Goal: Task Accomplishment & Management: Manage account settings

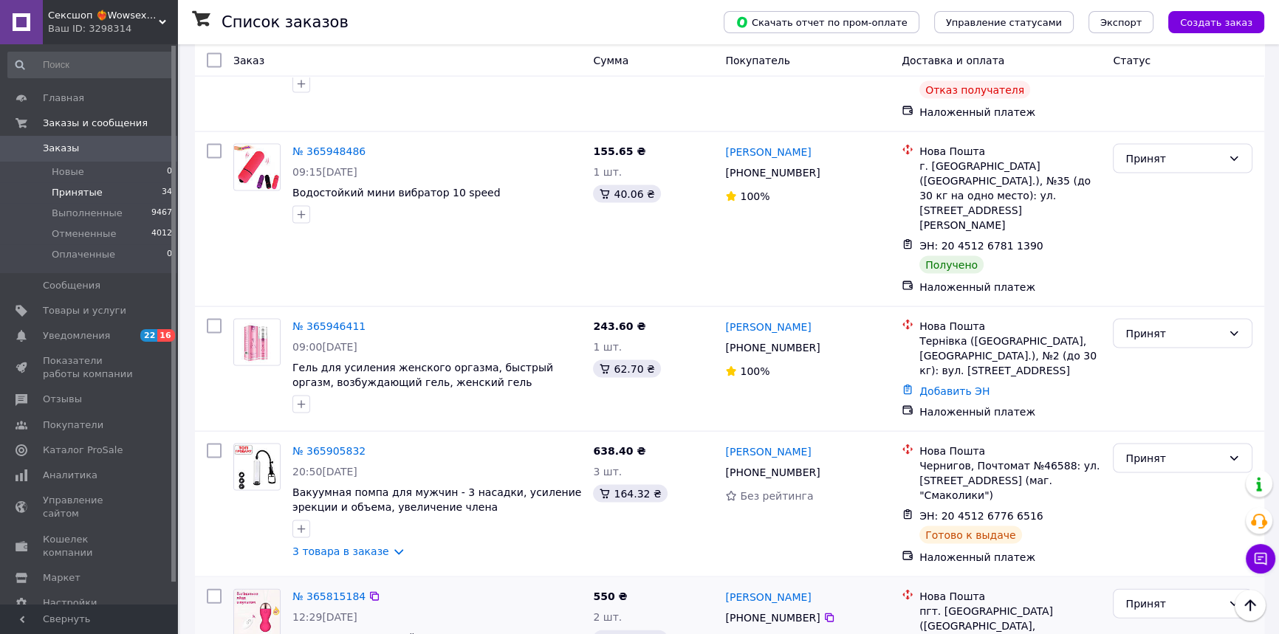
scroll to position [3825, 0]
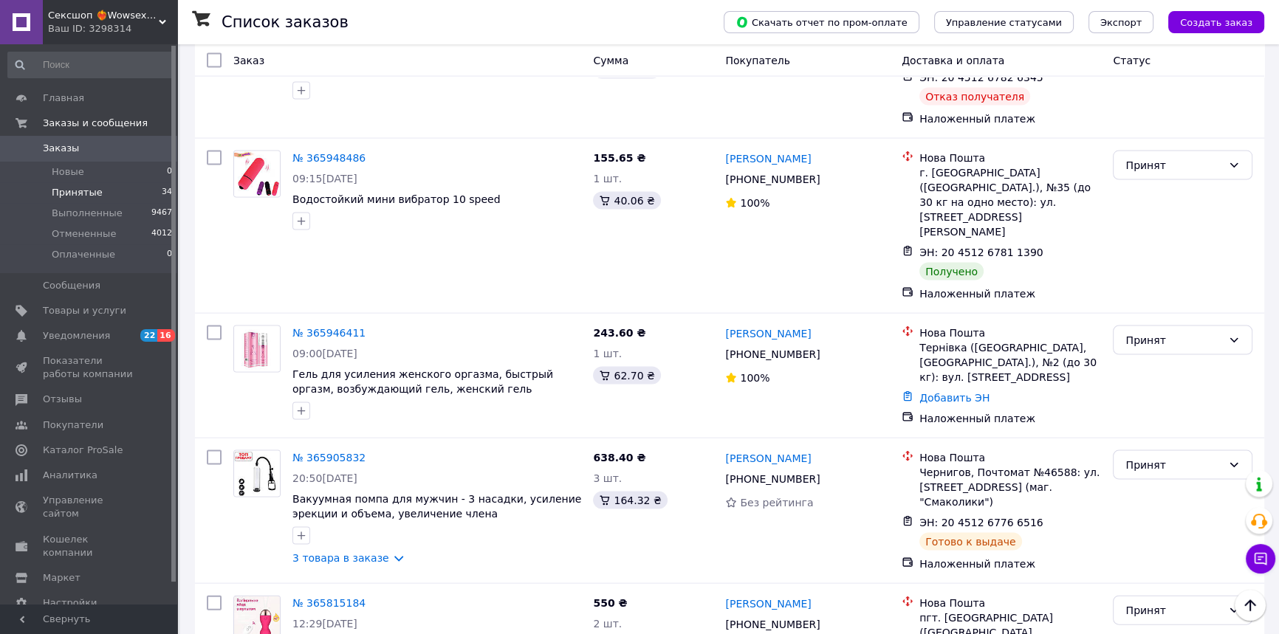
drag, startPoint x: 742, startPoint y: 400, endPoint x: 835, endPoint y: 416, distance: 94.3
copy link "Михайло Волошин"
drag, startPoint x: 743, startPoint y: 249, endPoint x: 817, endPoint y: 252, distance: 74.7
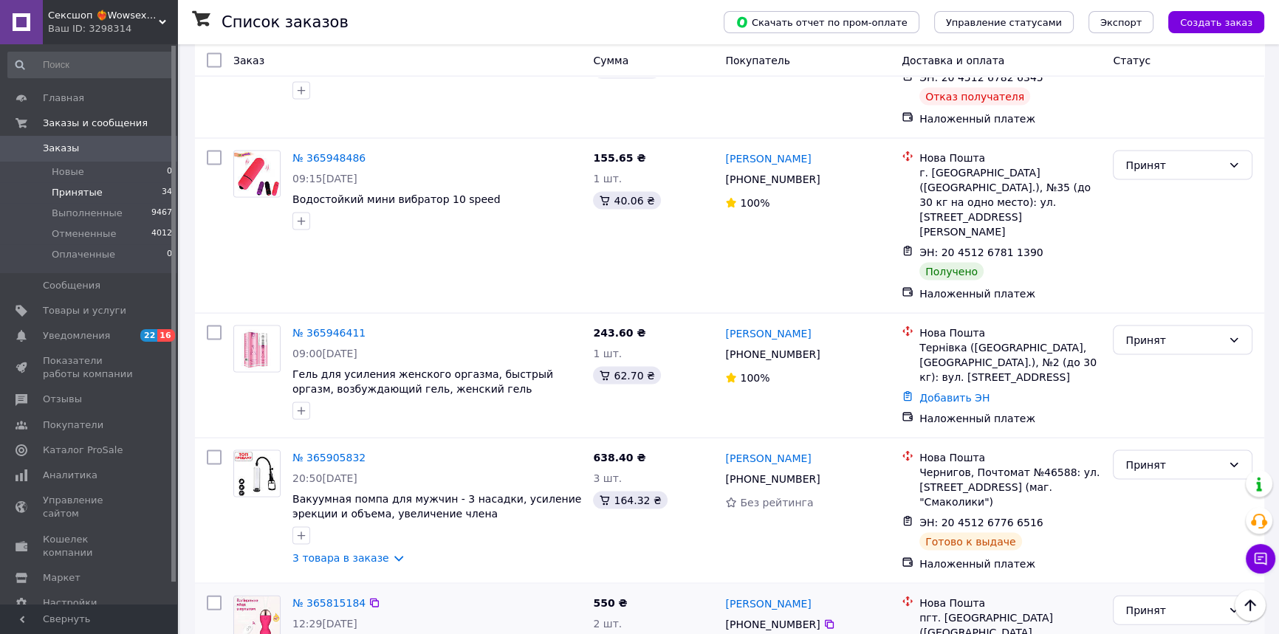
copy link "Віктор Петрович"
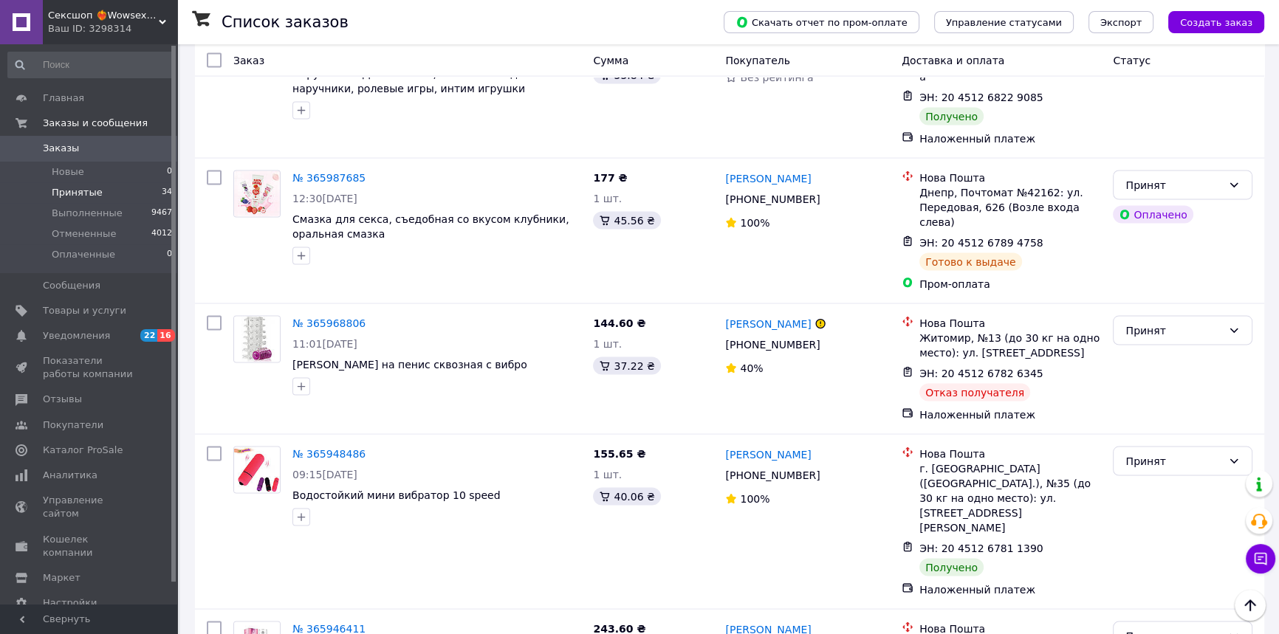
scroll to position [3355, 0]
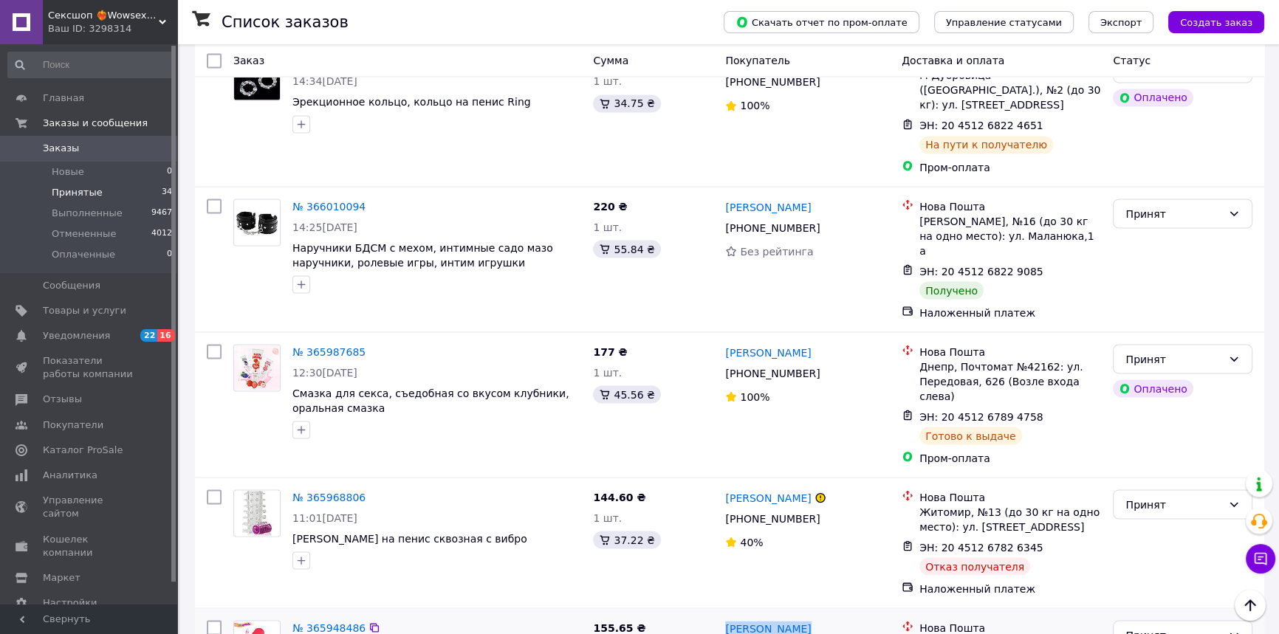
drag, startPoint x: 743, startPoint y: 303, endPoint x: 908, endPoint y: 326, distance: 166.2
drag, startPoint x: 747, startPoint y: 300, endPoint x: 847, endPoint y: 309, distance: 100.0
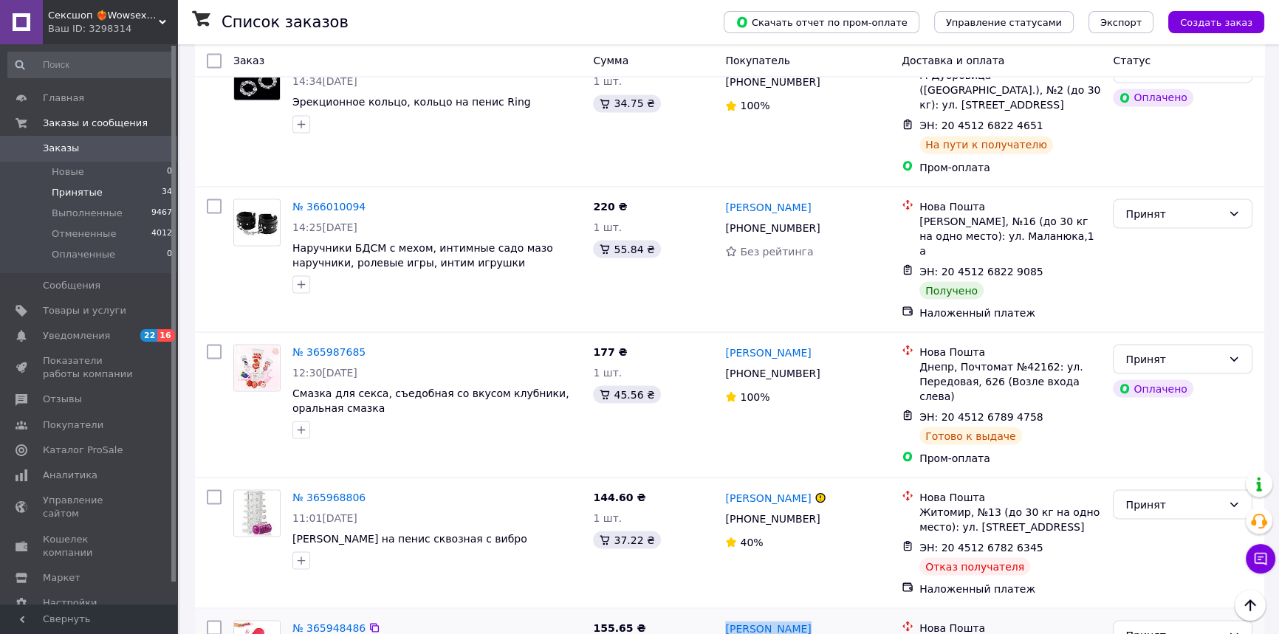
copy link "Наталья Латаш"
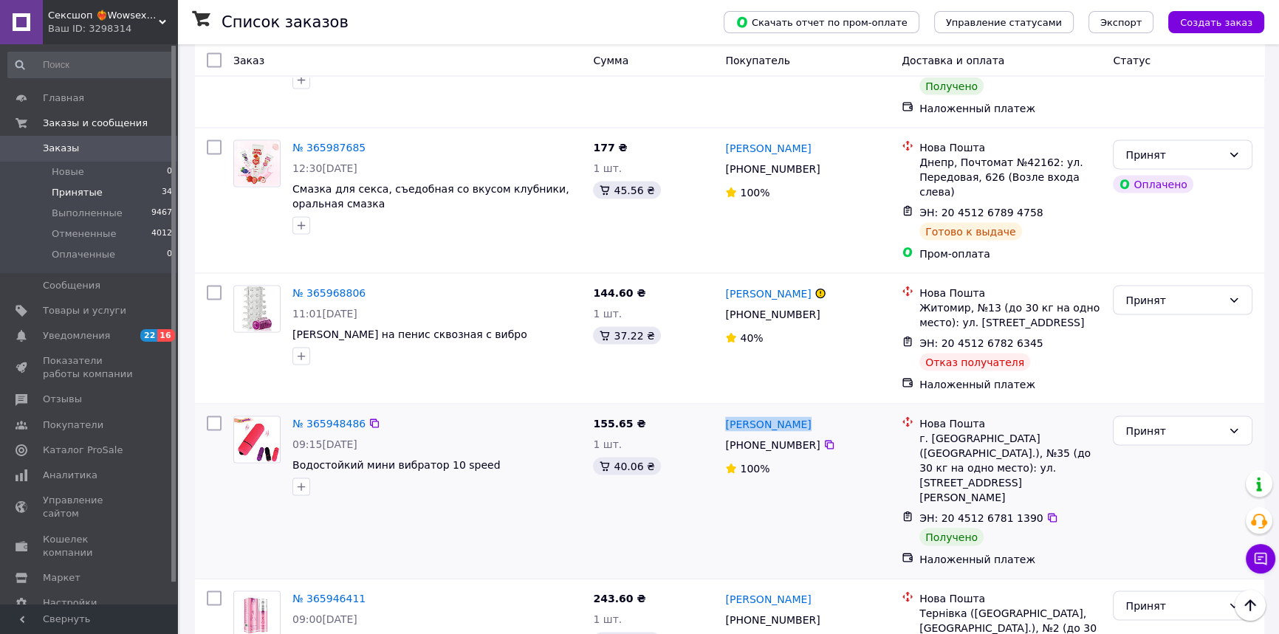
scroll to position [3557, 0]
click at [1158, 419] on div "Принят" at bounding box center [1183, 434] width 140 height 30
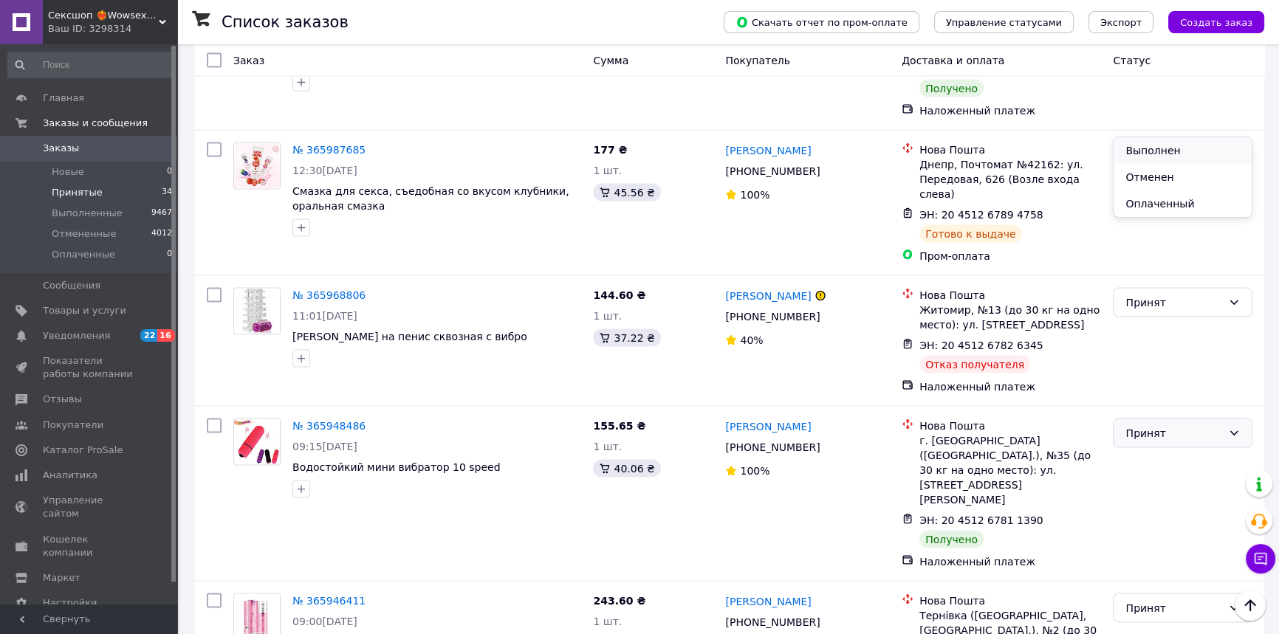
click at [1164, 150] on li "Выполнен" at bounding box center [1182, 150] width 138 height 27
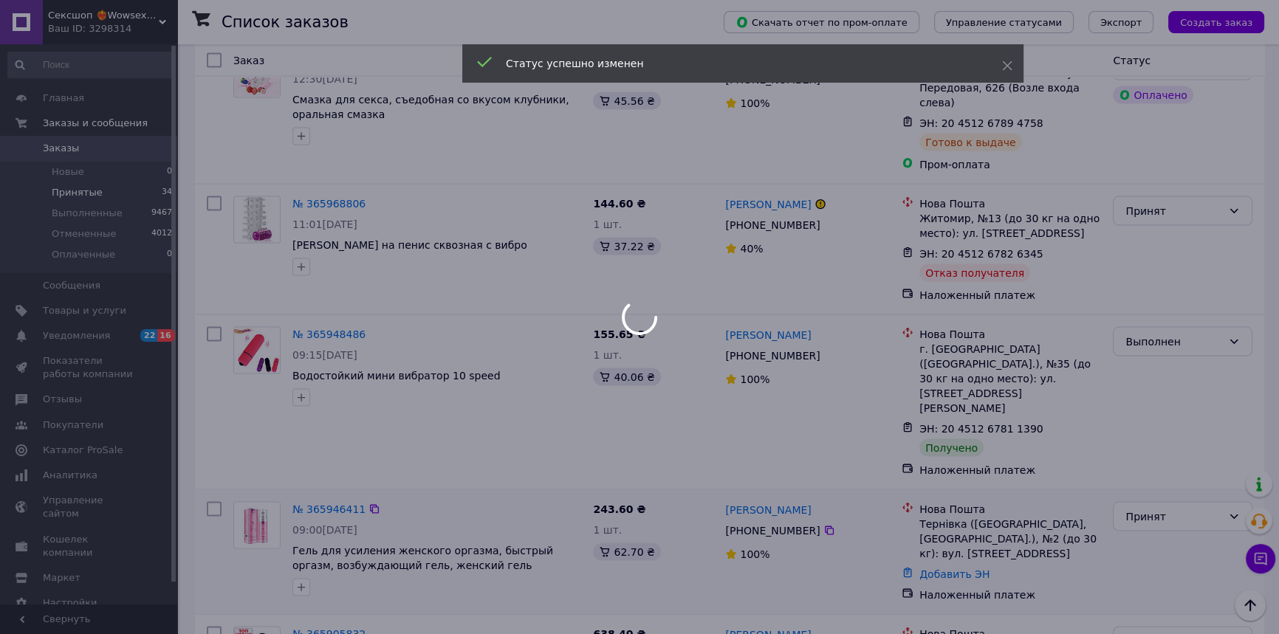
scroll to position [3758, 0]
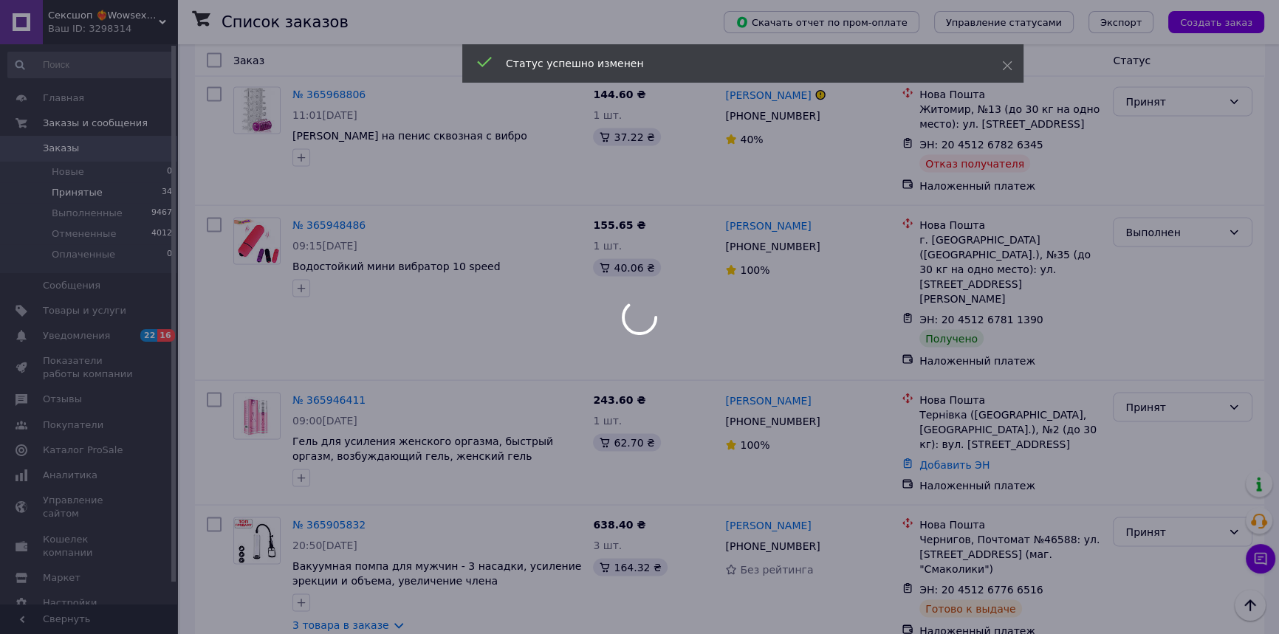
click at [1142, 335] on div at bounding box center [639, 317] width 1279 height 634
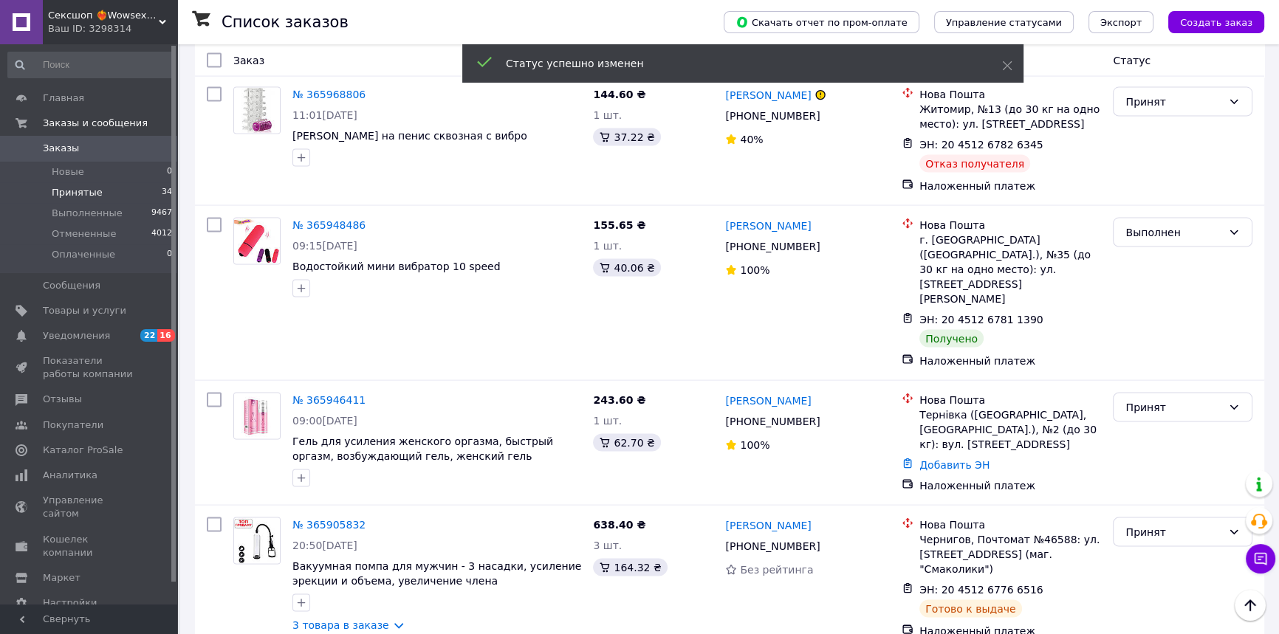
click at [1147, 364] on li "Выполнен" at bounding box center [1182, 364] width 138 height 27
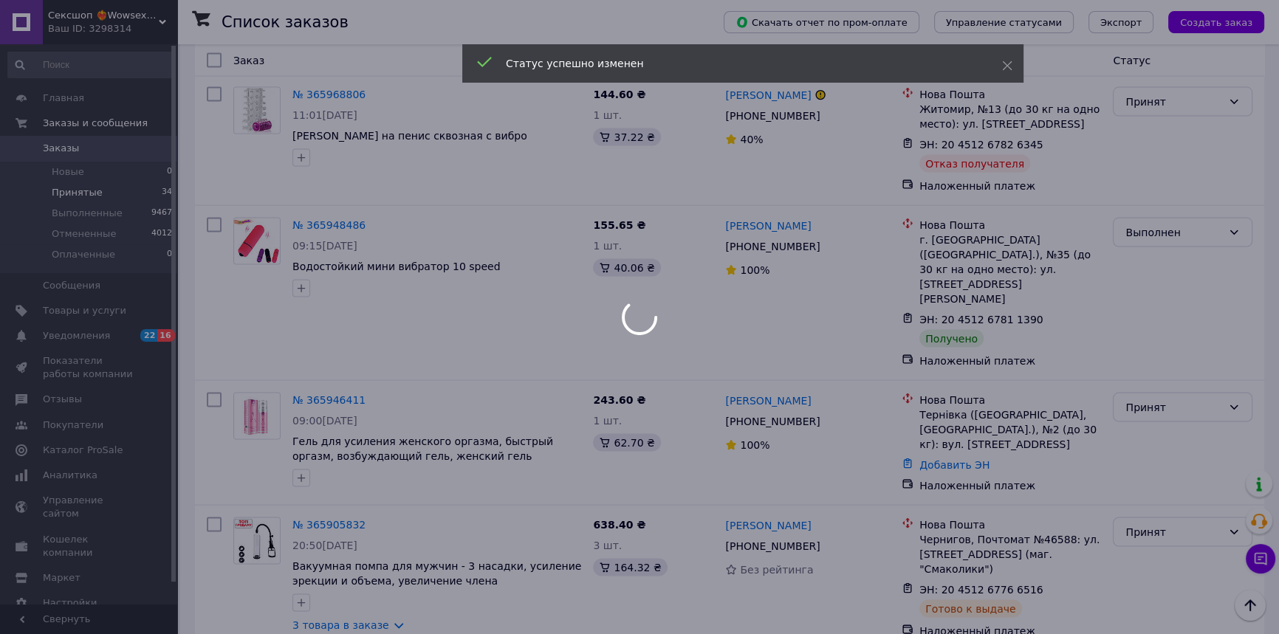
click at [1146, 493] on div at bounding box center [639, 317] width 1279 height 634
click at [1146, 496] on div at bounding box center [639, 317] width 1279 height 634
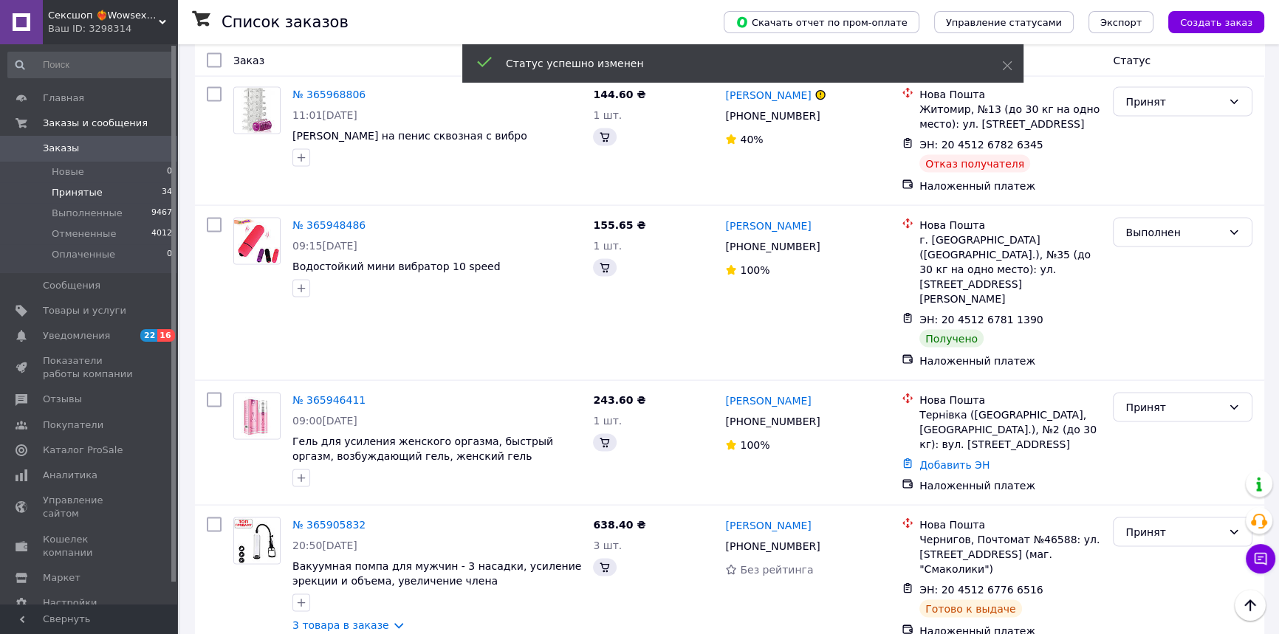
click at [1149, 523] on li "Выполнен" at bounding box center [1182, 525] width 138 height 27
drag, startPoint x: 213, startPoint y: 489, endPoint x: 221, endPoint y: 456, distance: 34.4
checkbox input "true"
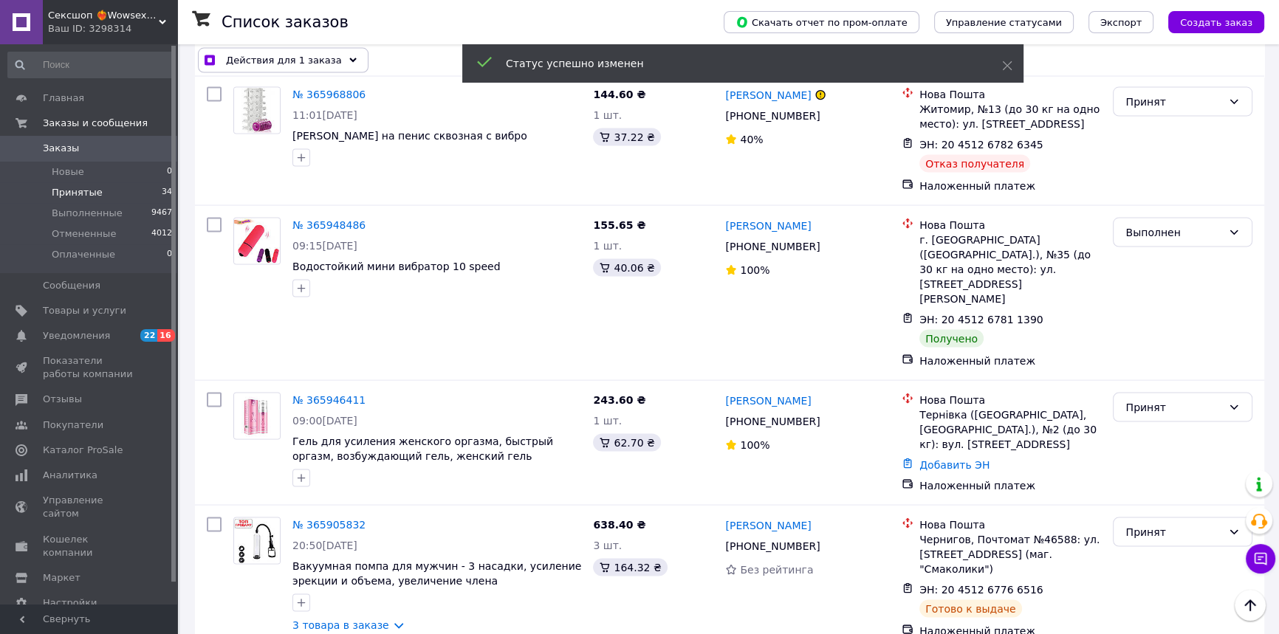
checkbox input "true"
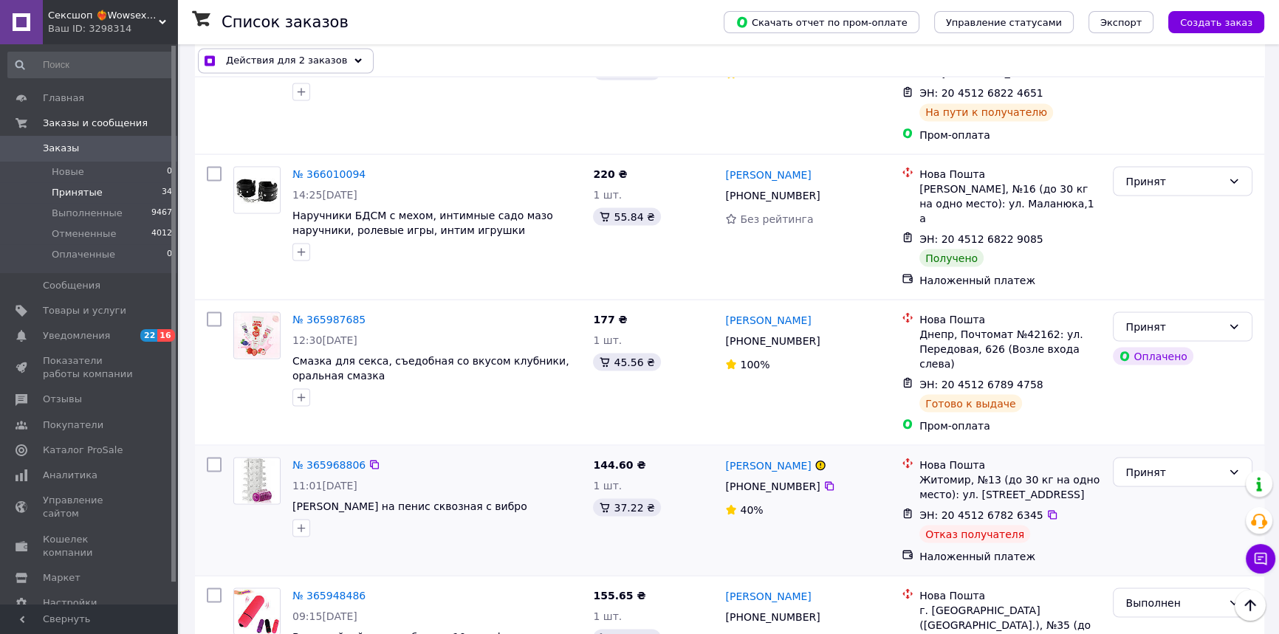
scroll to position [3355, 0]
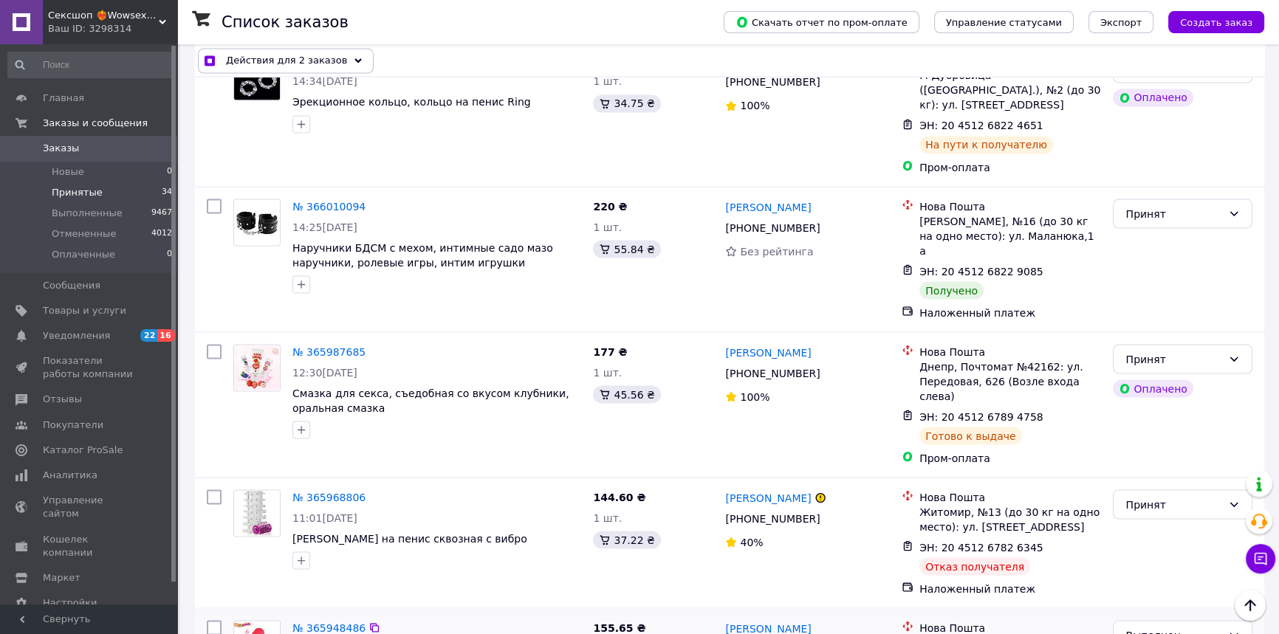
click at [208, 620] on input "checkbox" at bounding box center [214, 627] width 15 height 15
checkbox input "true"
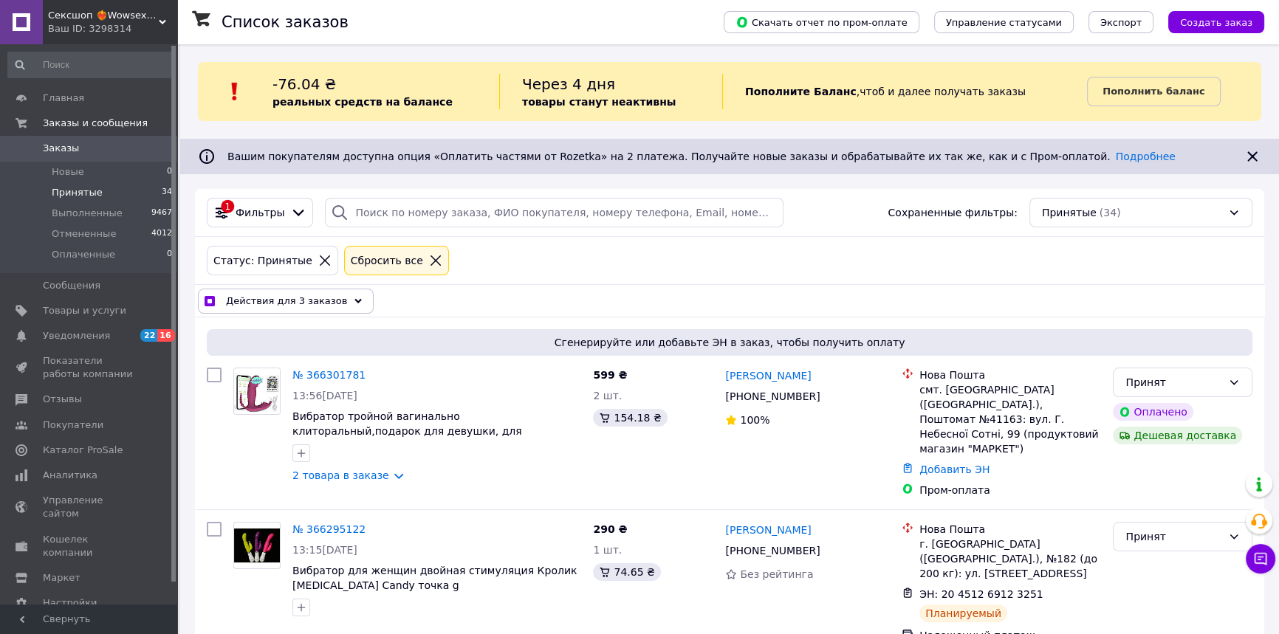
click at [305, 298] on span "Действия для 3 заказов" at bounding box center [286, 301] width 121 height 15
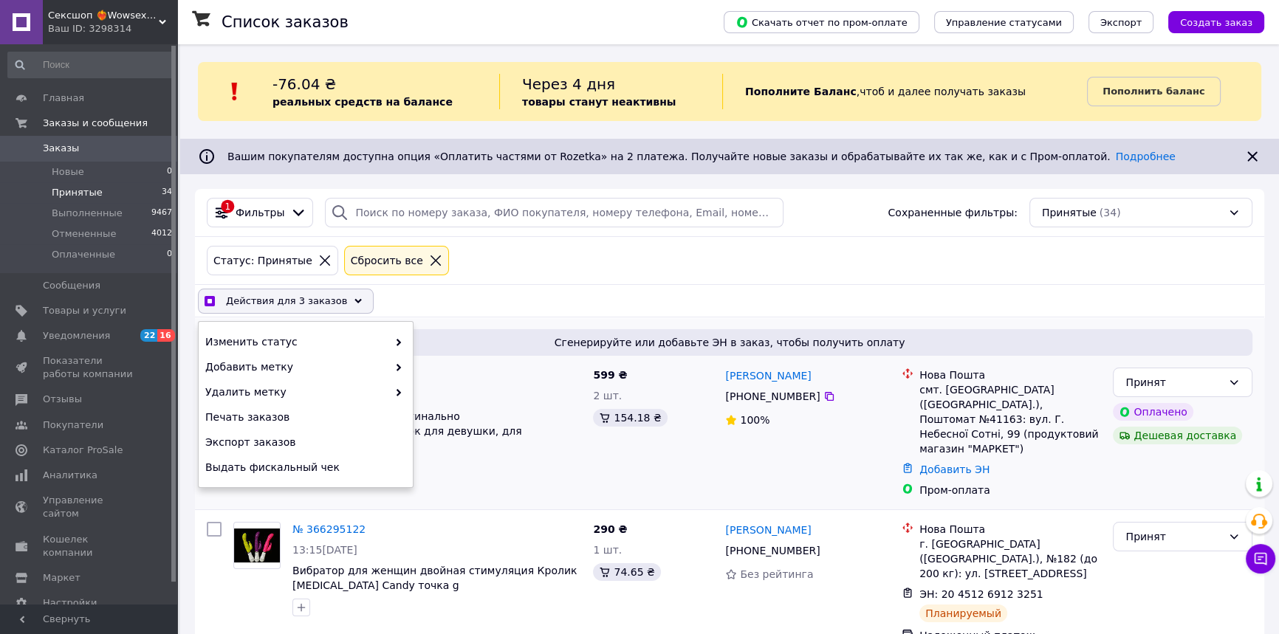
click at [304, 470] on link "2 товара в заказе" at bounding box center [340, 476] width 97 height 12
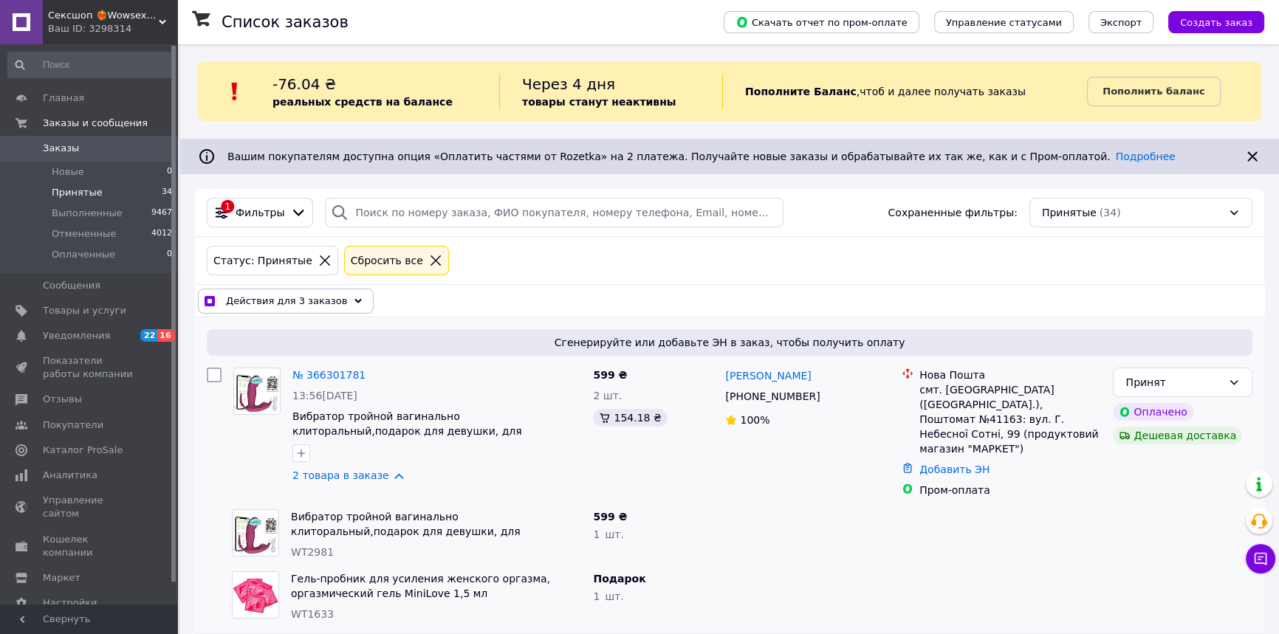
click at [224, 303] on div "Действия для 3 заказов" at bounding box center [286, 301] width 176 height 25
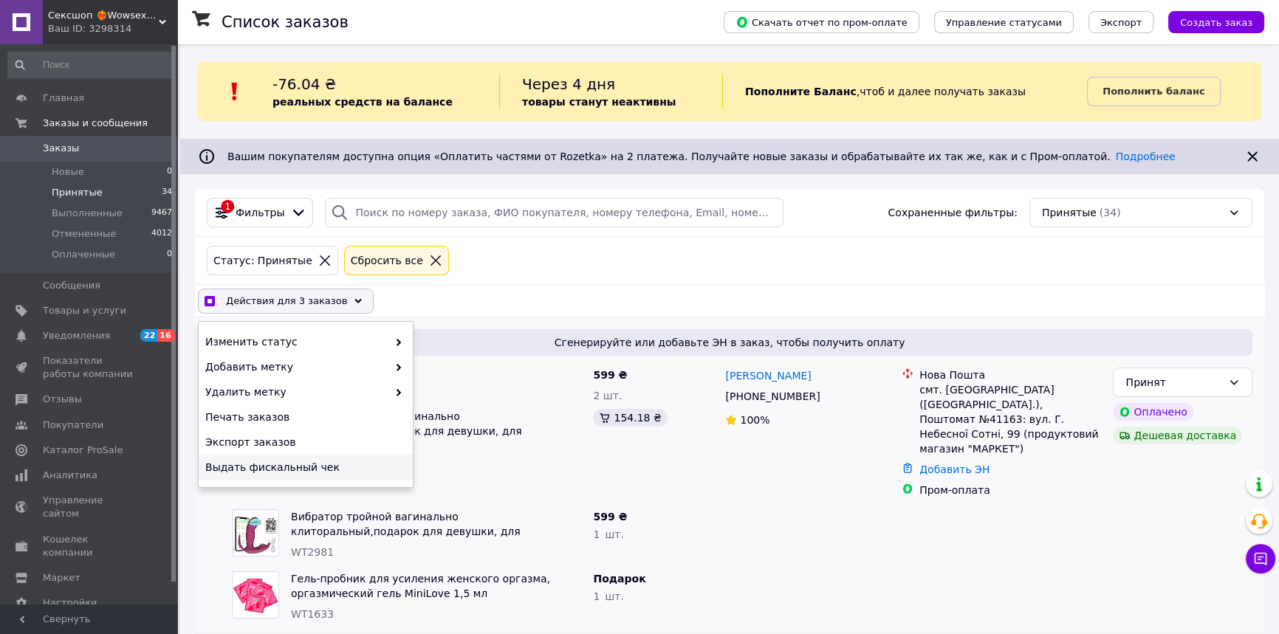
click at [217, 471] on span "Выдать фискальный чек" at bounding box center [303, 467] width 197 height 15
checkbox input "true"
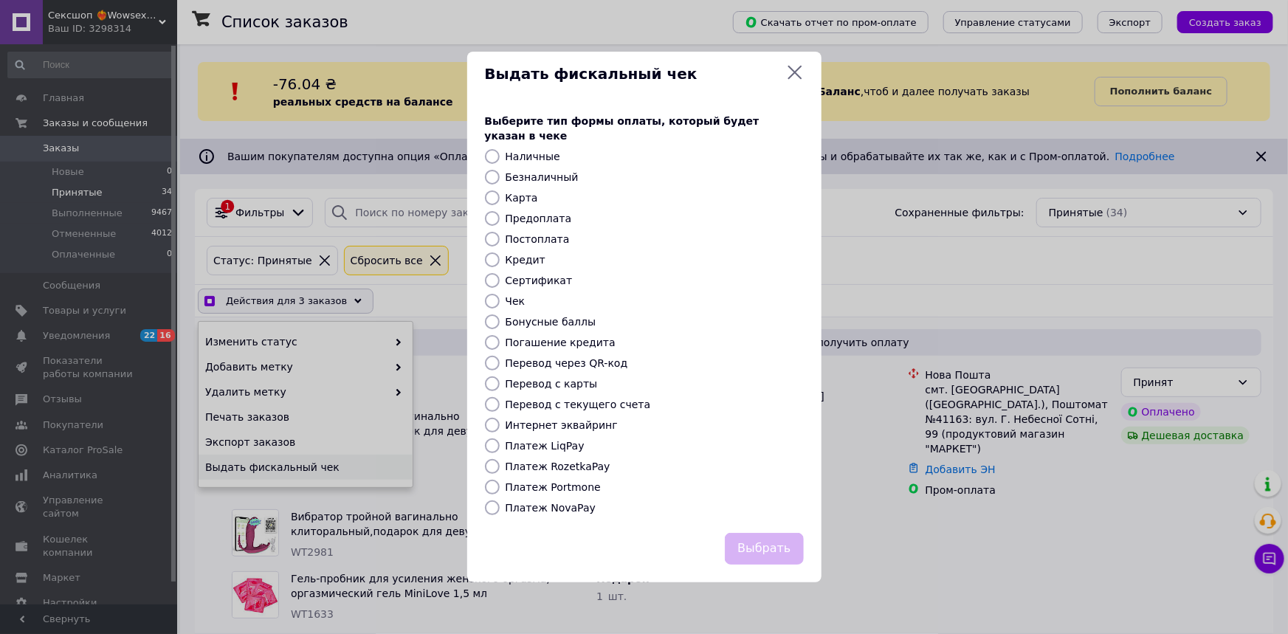
click at [487, 170] on input "Безналичный" at bounding box center [492, 177] width 15 height 15
radio input "true"
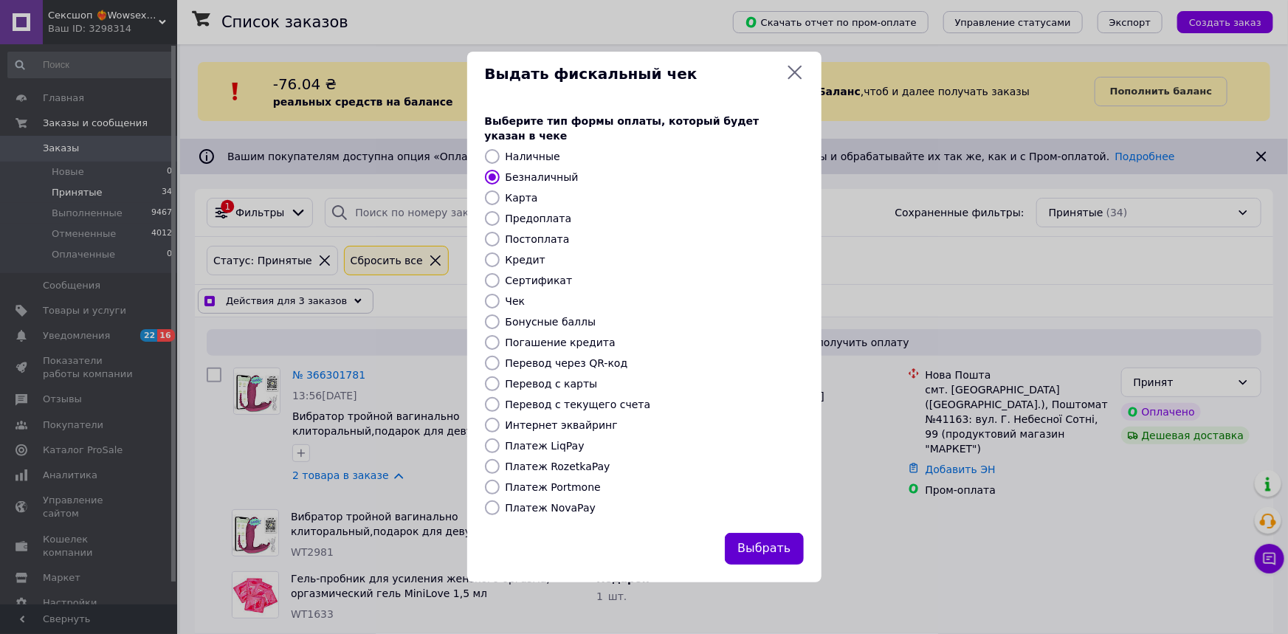
click at [749, 544] on button "Выбрать" at bounding box center [764, 549] width 78 height 32
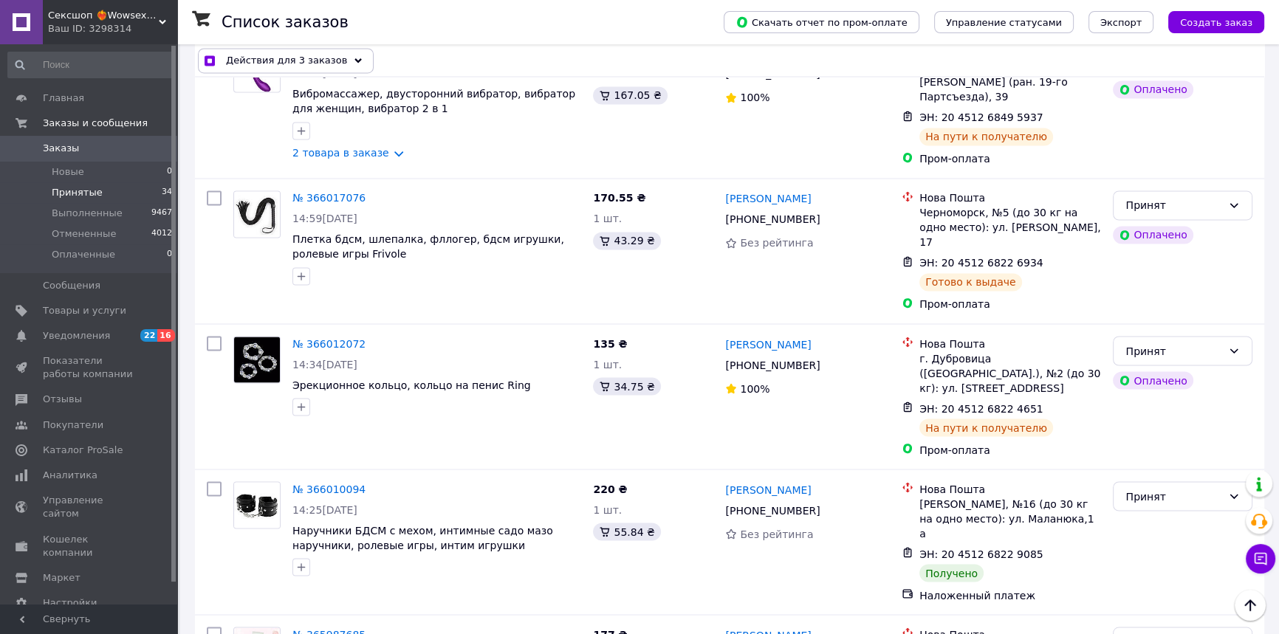
scroll to position [3191, 0]
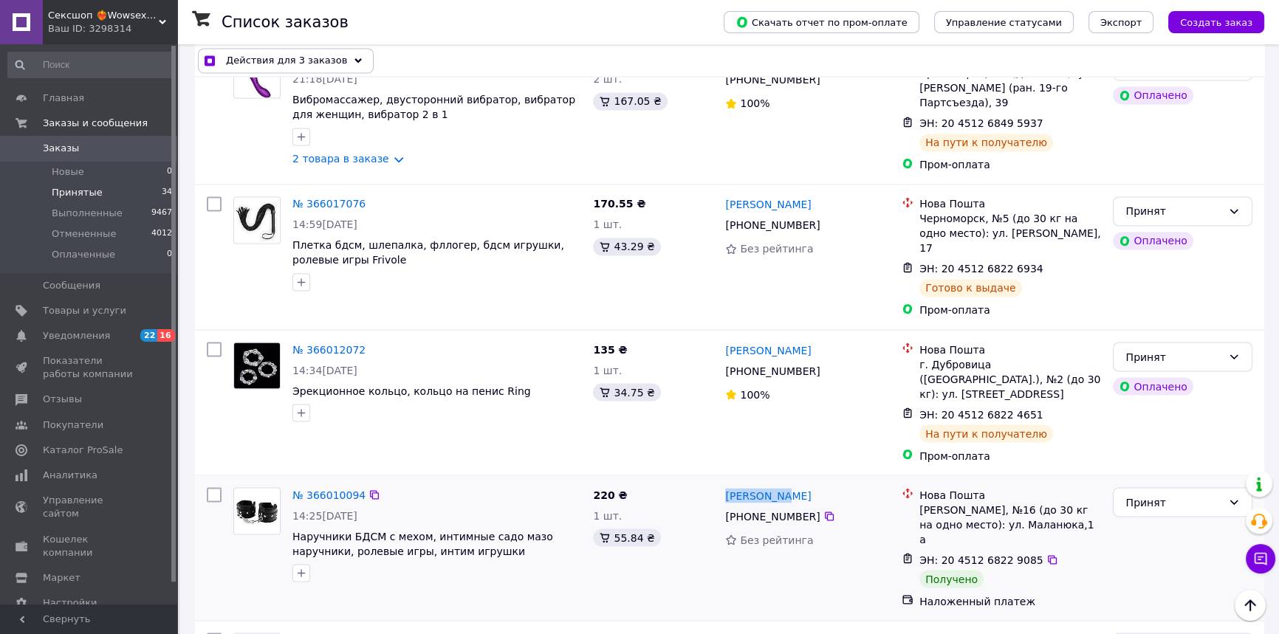
drag, startPoint x: 763, startPoint y: 202, endPoint x: 807, endPoint y: 212, distance: 45.5
click at [807, 486] on div "Єгор Гаіна" at bounding box center [808, 495] width 168 height 18
copy link "Єгор Гаіна"
click at [1139, 487] on div "Принят" at bounding box center [1183, 502] width 140 height 30
checkbox input "true"
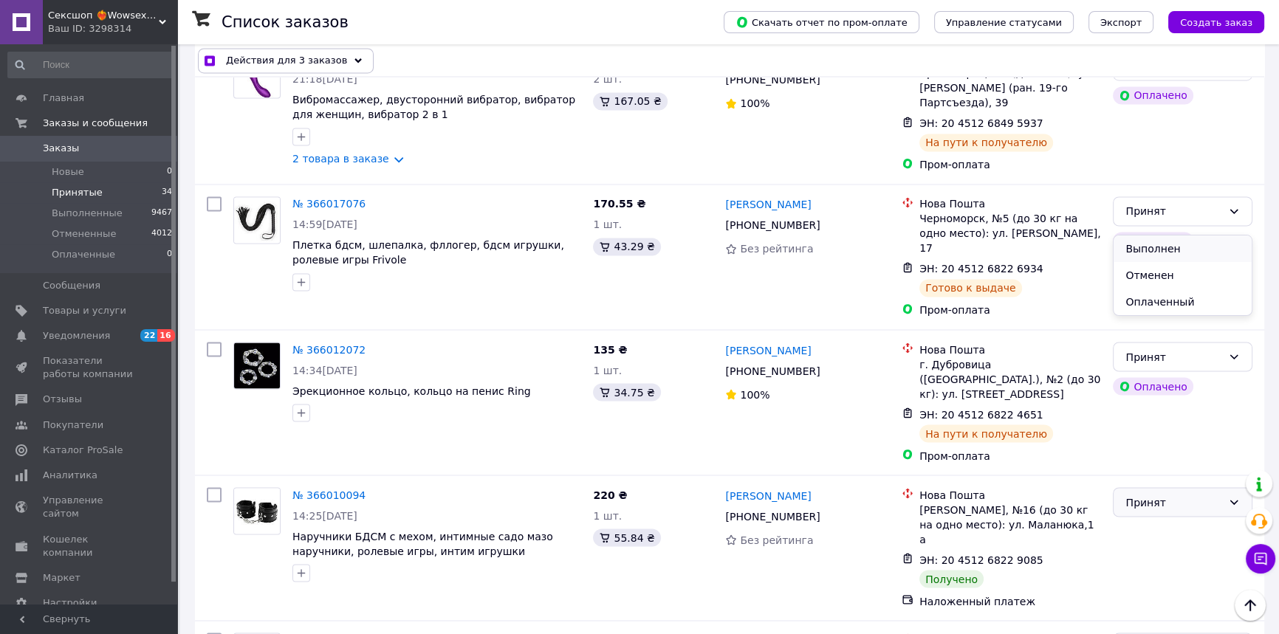
click at [1142, 244] on li "Выполнен" at bounding box center [1182, 249] width 138 height 27
checkbox input "false"
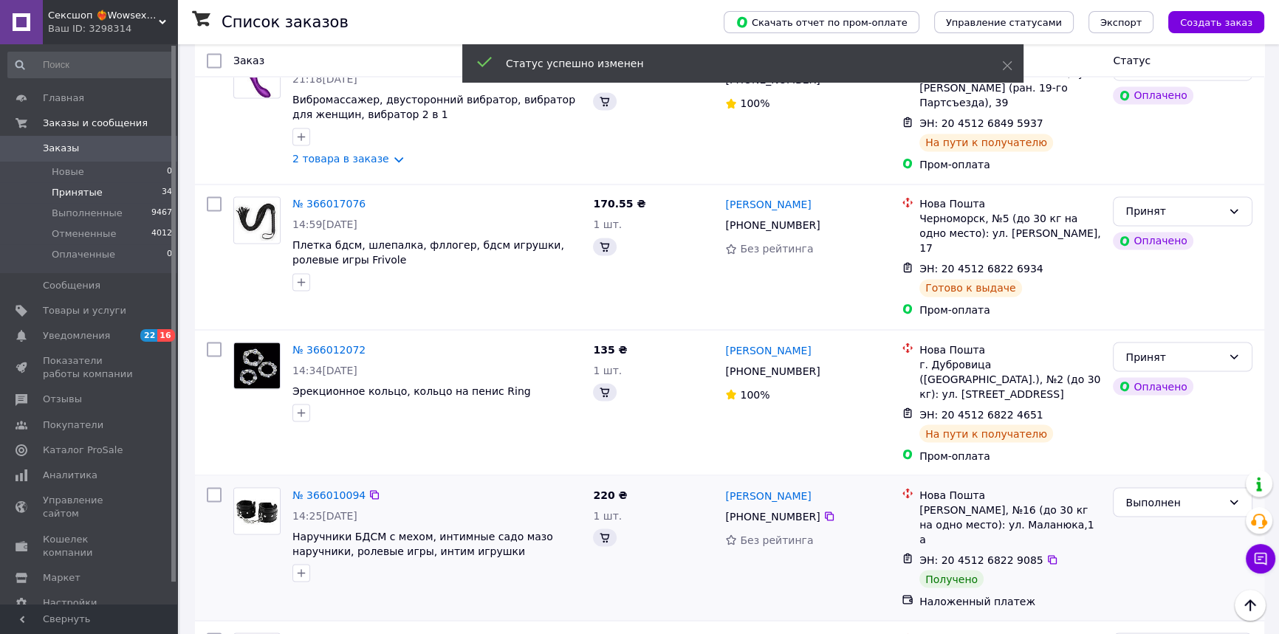
click at [210, 487] on input "checkbox" at bounding box center [214, 494] width 15 height 15
checkbox input "true"
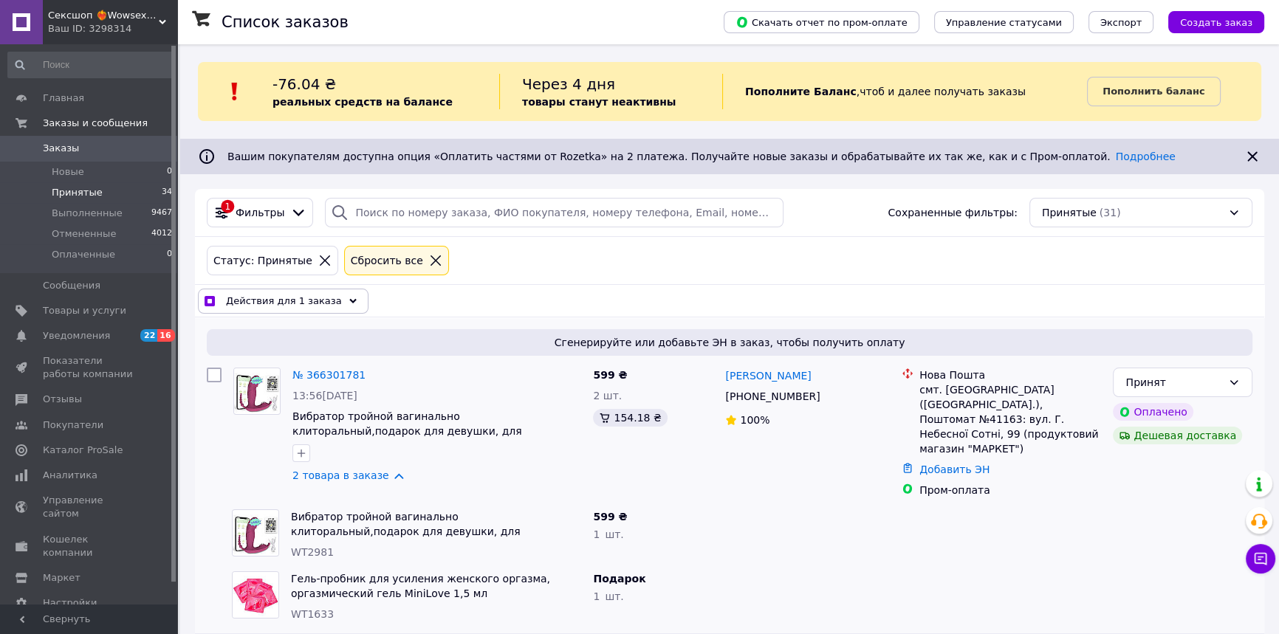
click at [306, 295] on span "Действия для 1 заказа" at bounding box center [284, 301] width 116 height 15
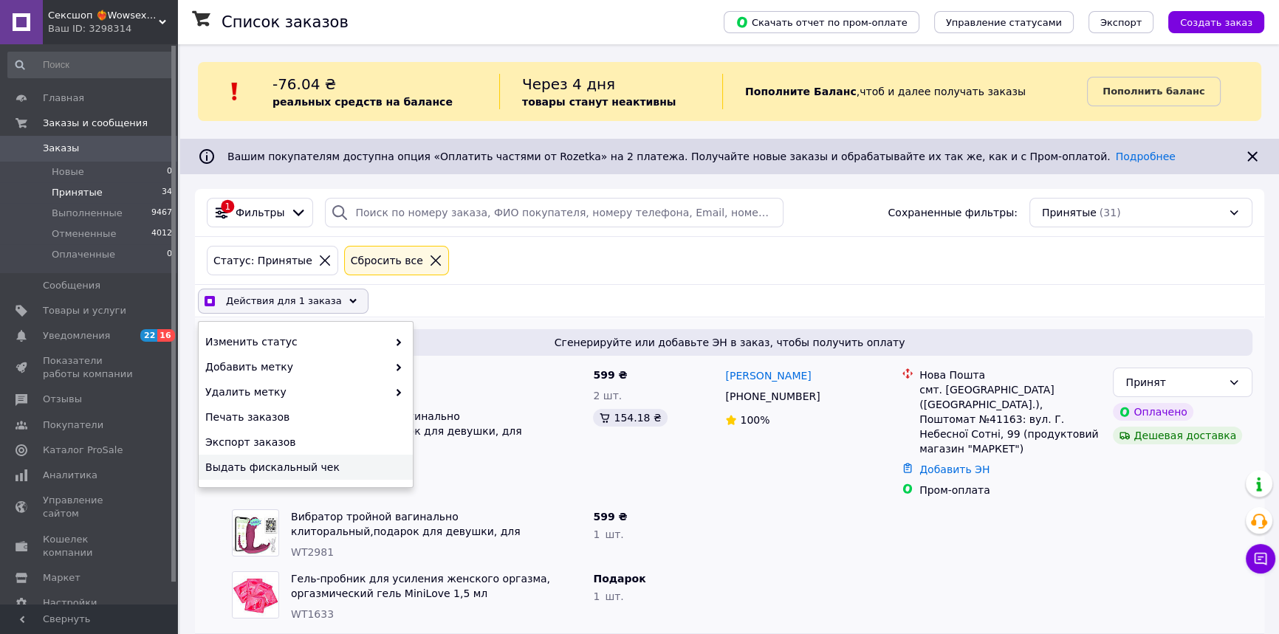
click at [213, 460] on span "Выдать фискальный чек" at bounding box center [303, 467] width 197 height 15
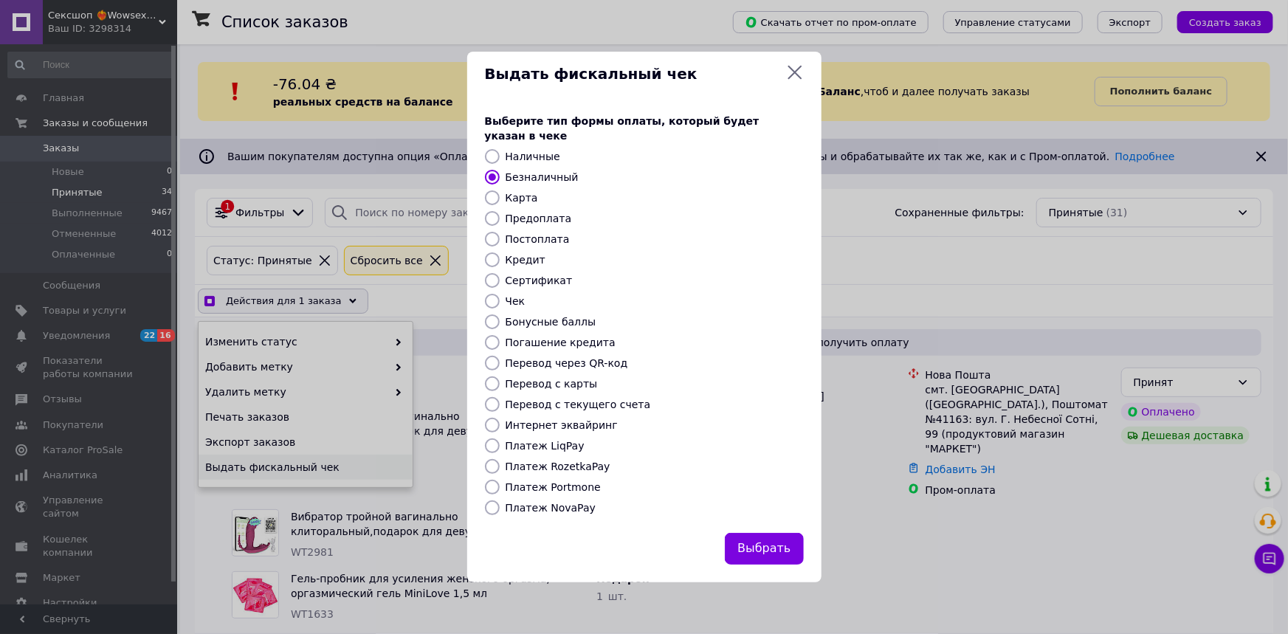
click at [769, 540] on button "Выбрать" at bounding box center [764, 549] width 78 height 32
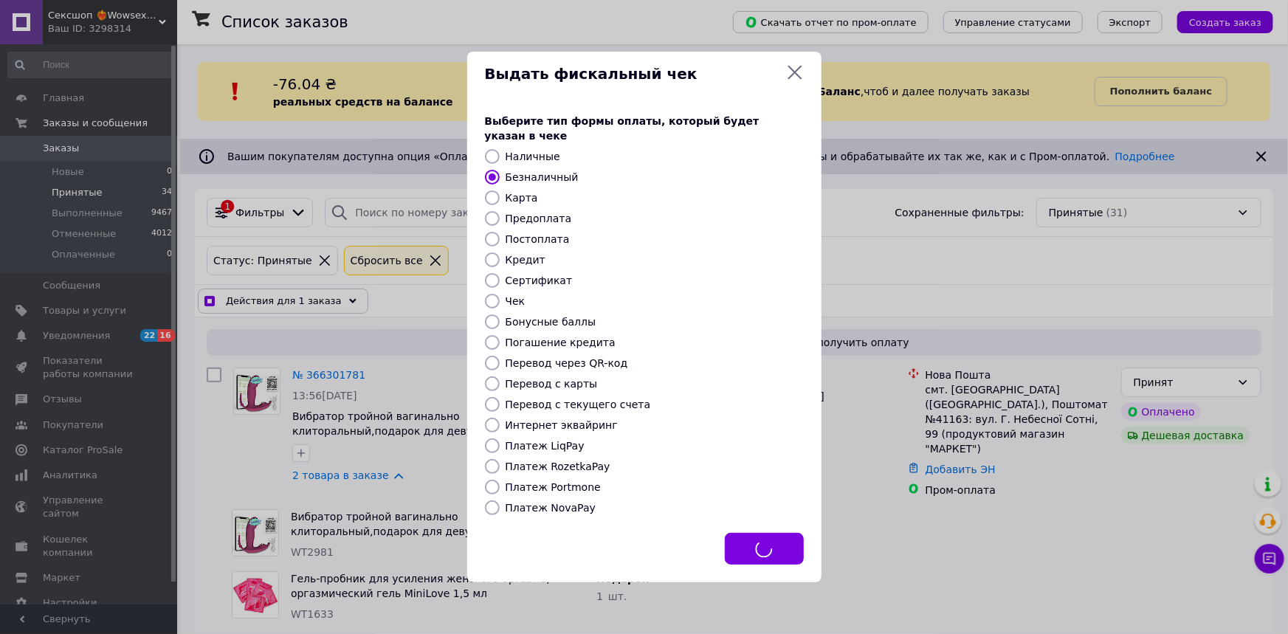
checkbox input "true"
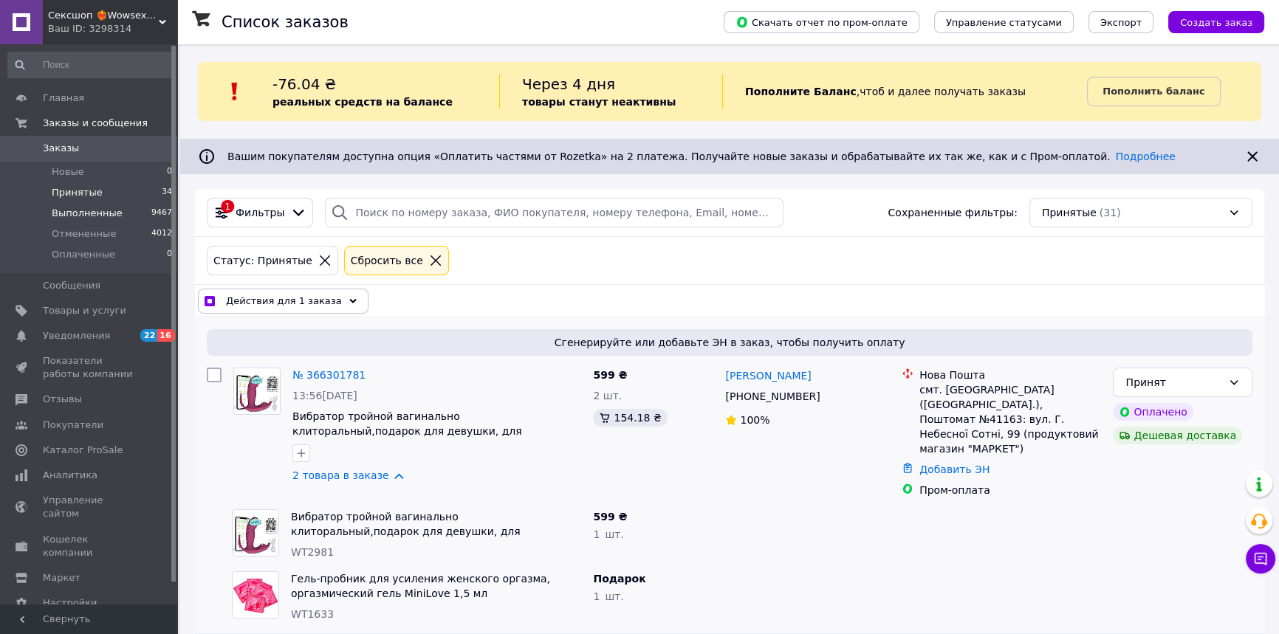
click at [92, 216] on span "Выполненные" at bounding box center [87, 213] width 71 height 13
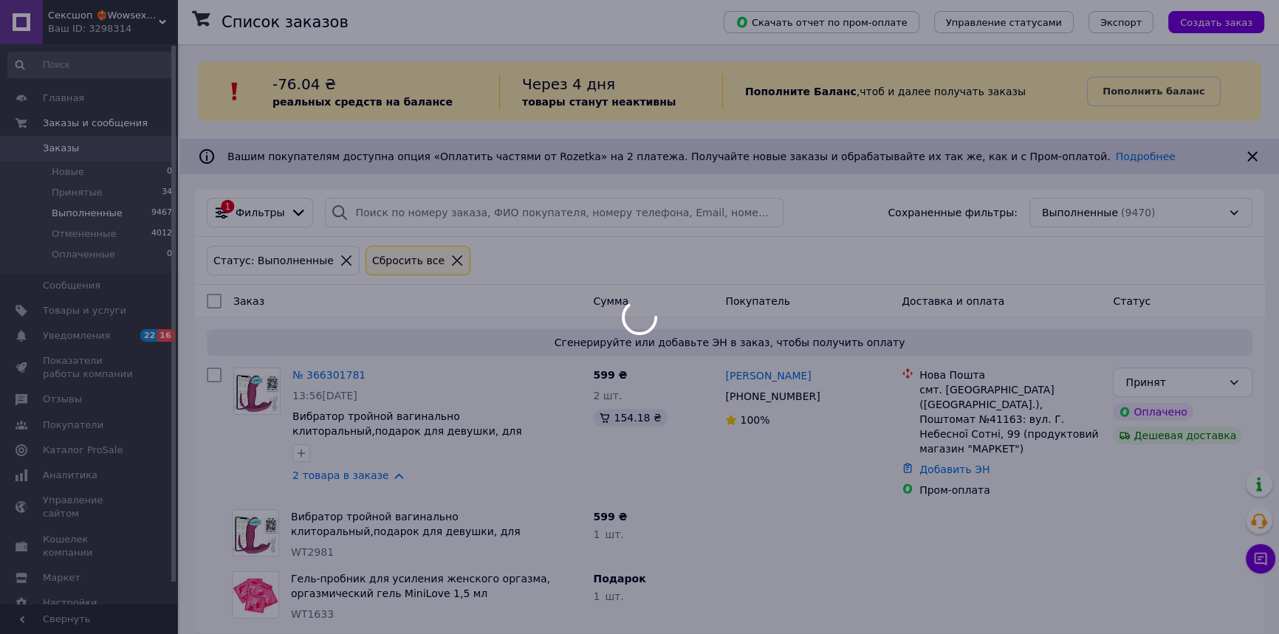
checkbox input "false"
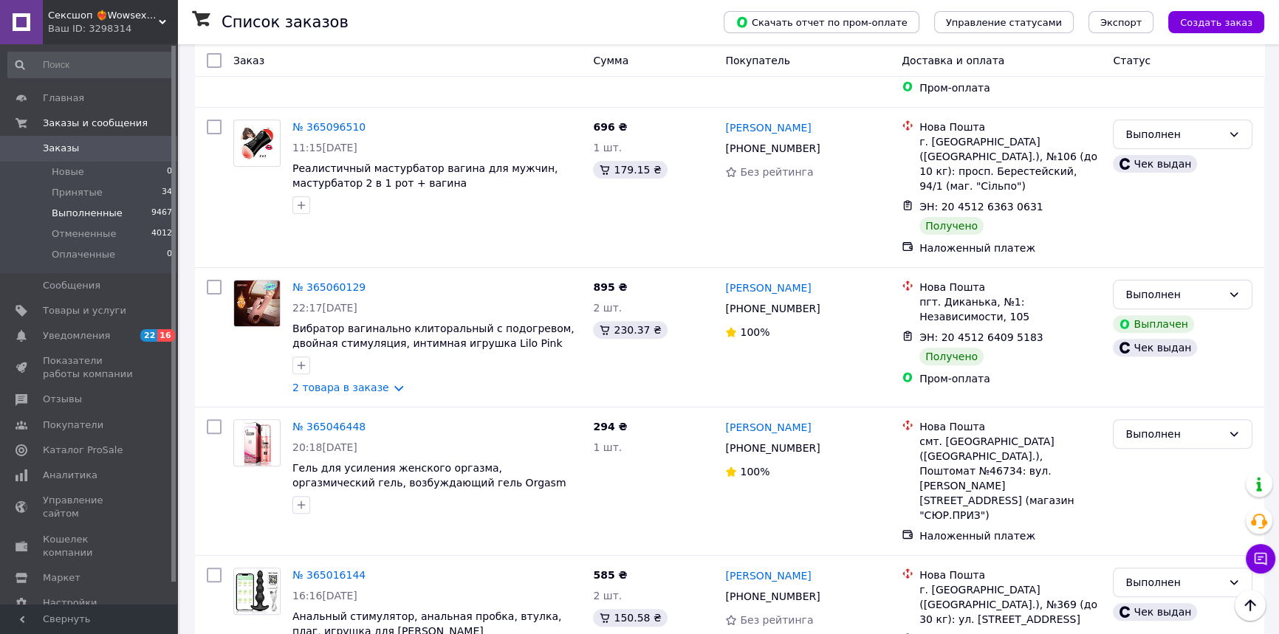
scroll to position [7718, 0]
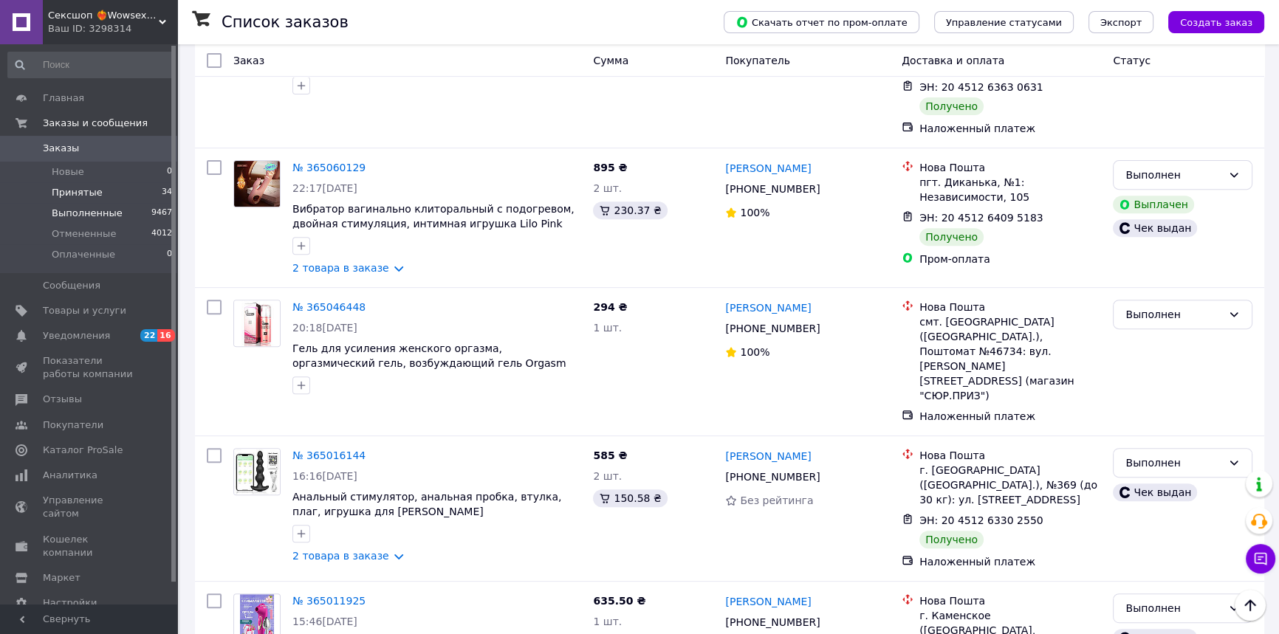
click at [75, 188] on span "Принятые" at bounding box center [77, 192] width 51 height 13
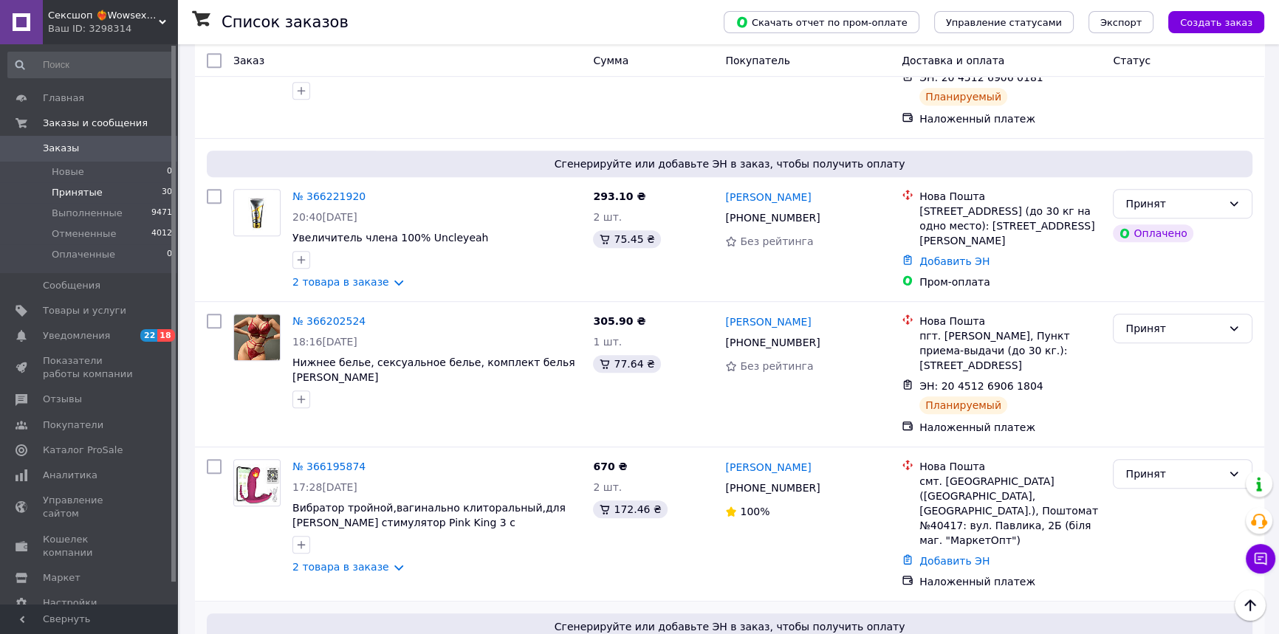
scroll to position [1141, 0]
